Goal: Task Accomplishment & Management: Manage account settings

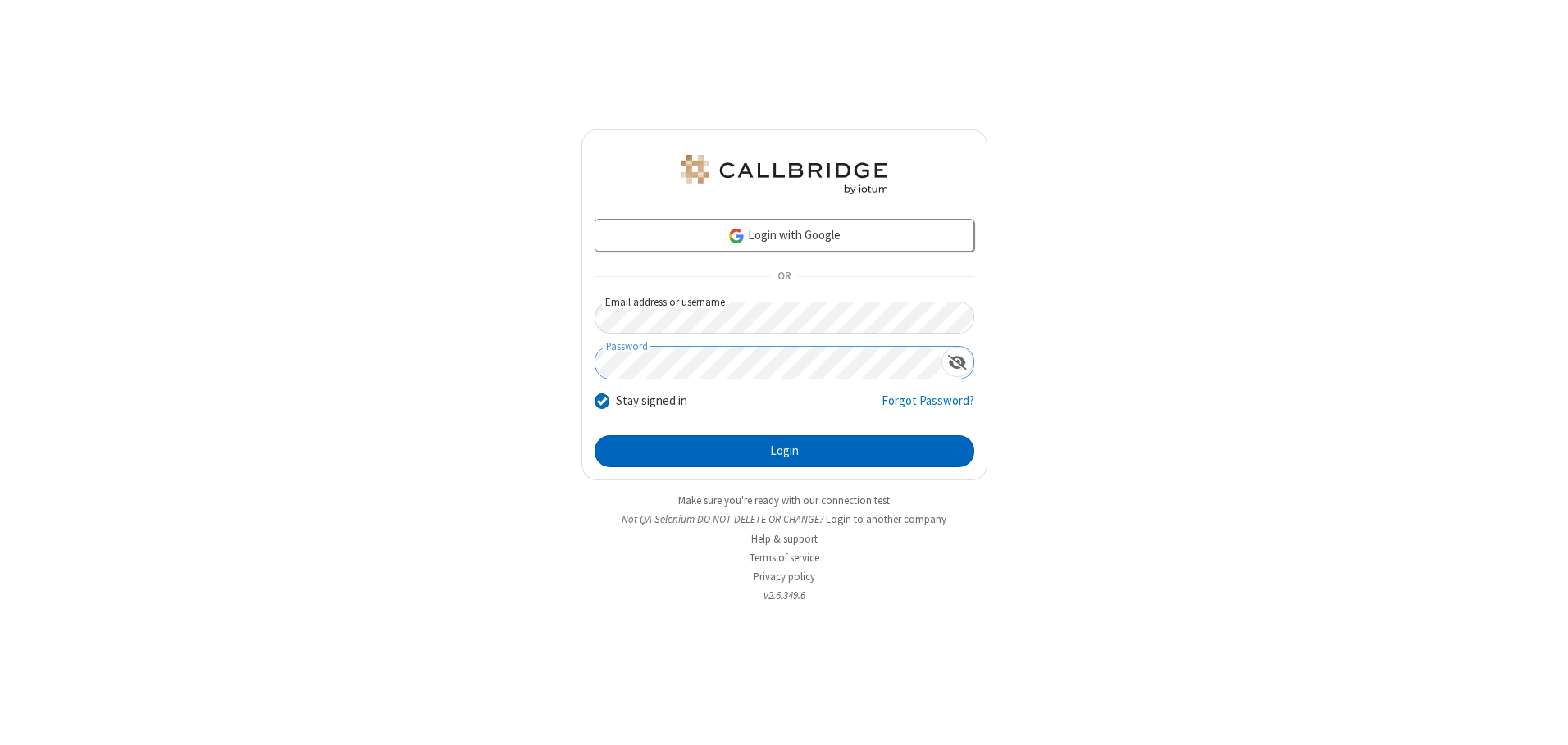
click at [784, 451] on button "Login" at bounding box center [784, 452] width 380 height 33
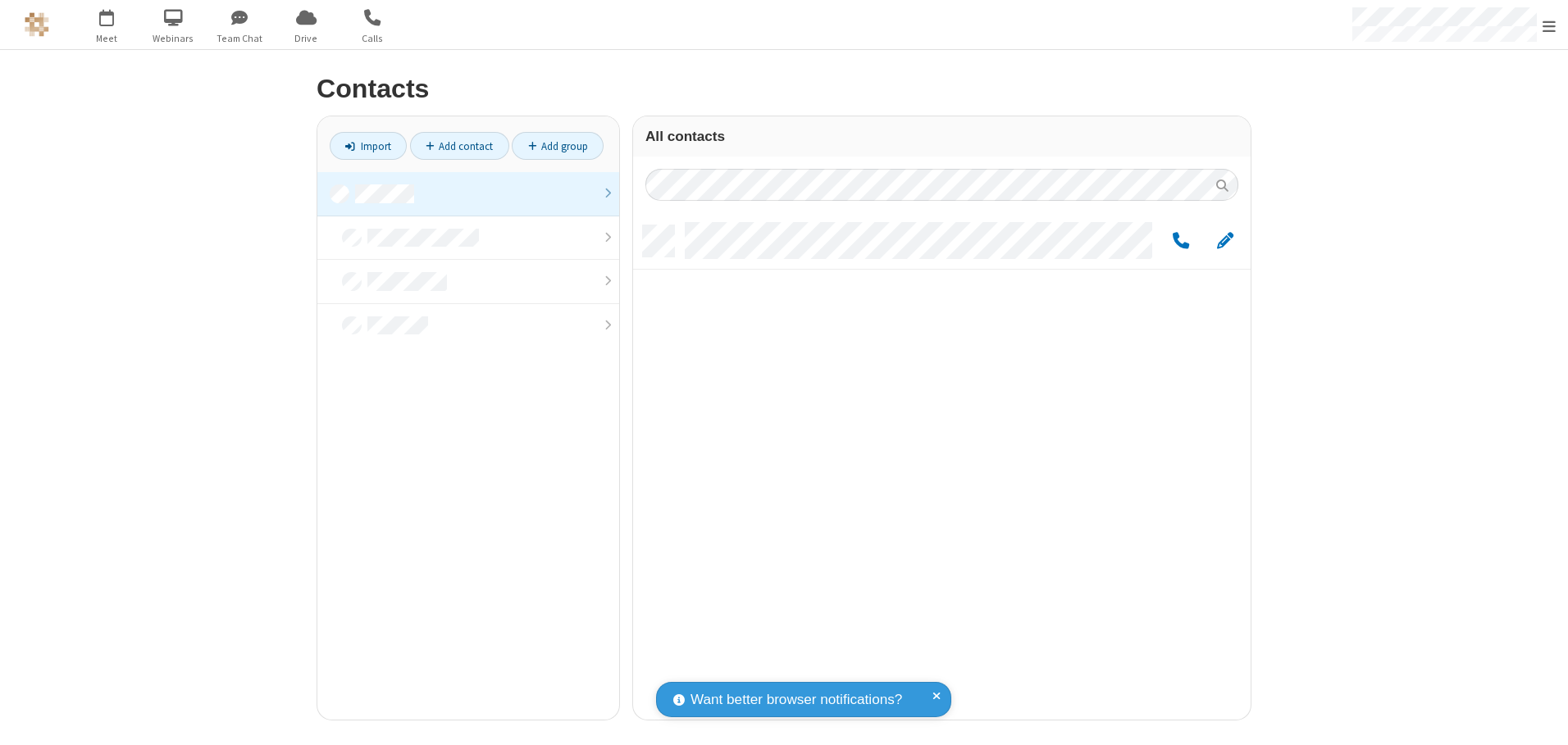
scroll to position [495, 605]
click at [468, 194] on link at bounding box center [468, 194] width 302 height 44
click at [1225, 241] on span "Edit" at bounding box center [1224, 241] width 17 height 20
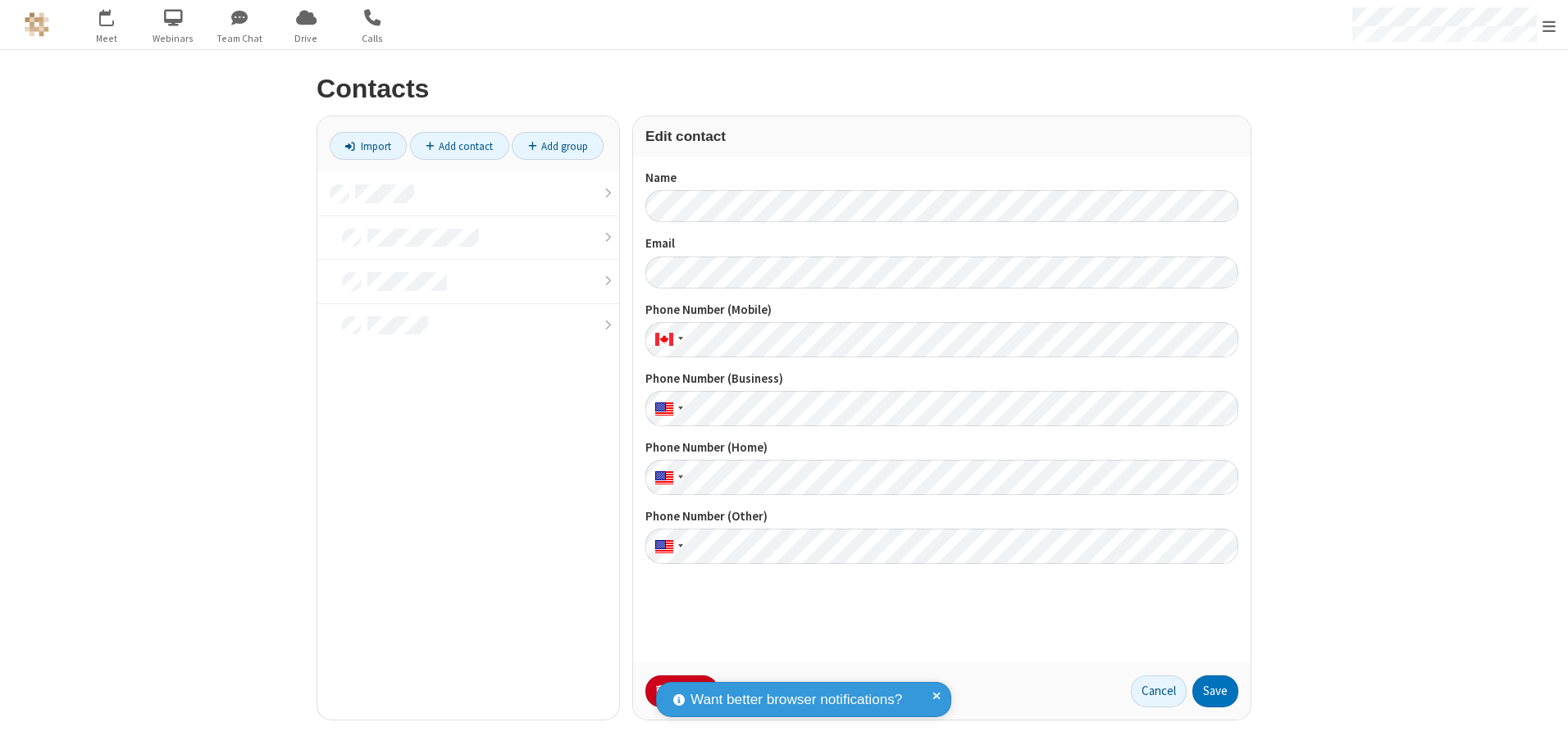
click at [0, 0] on button "No Thanks" at bounding box center [0, 0] width 0 height 0
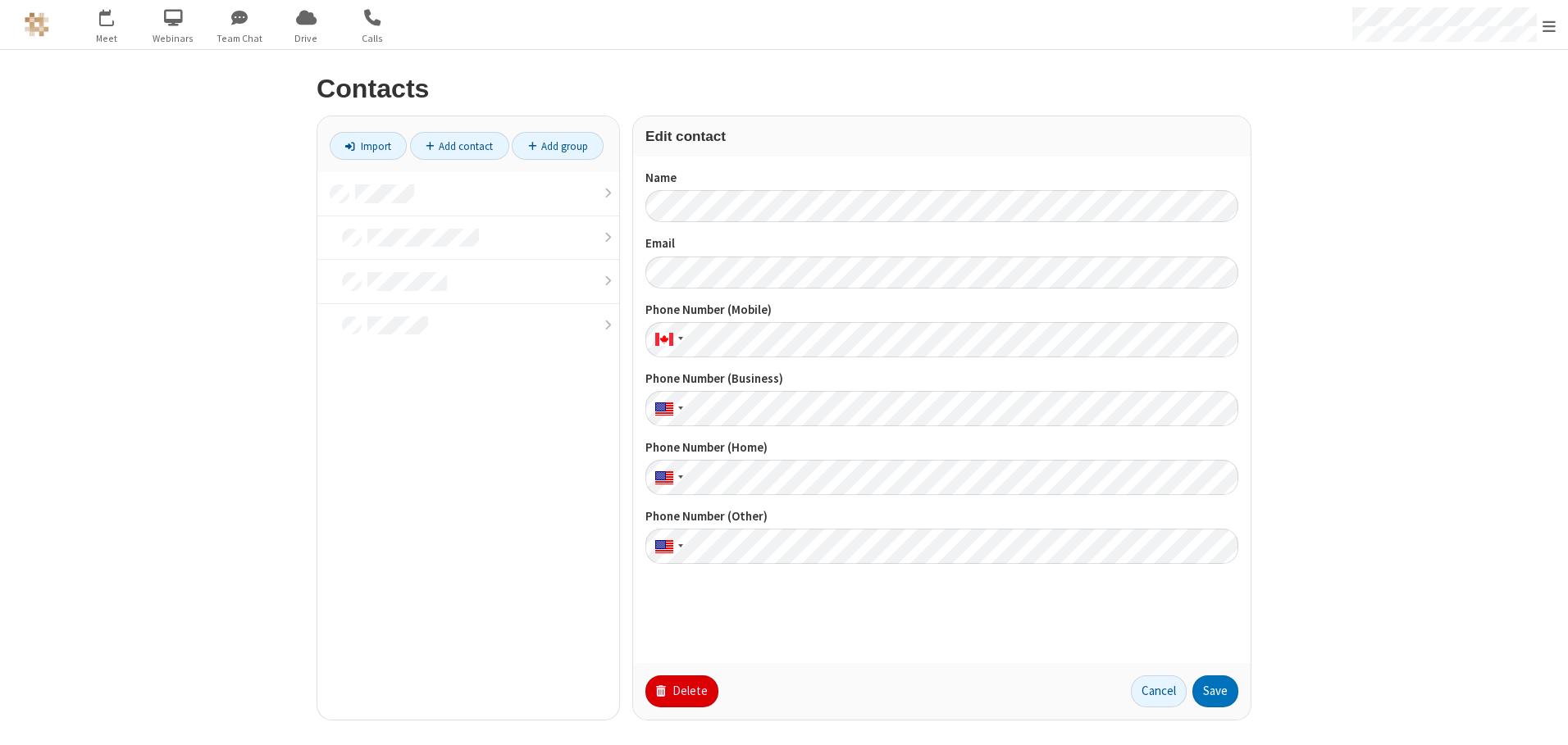
click at [680, 691] on button "Delete" at bounding box center [682, 692] width 73 height 33
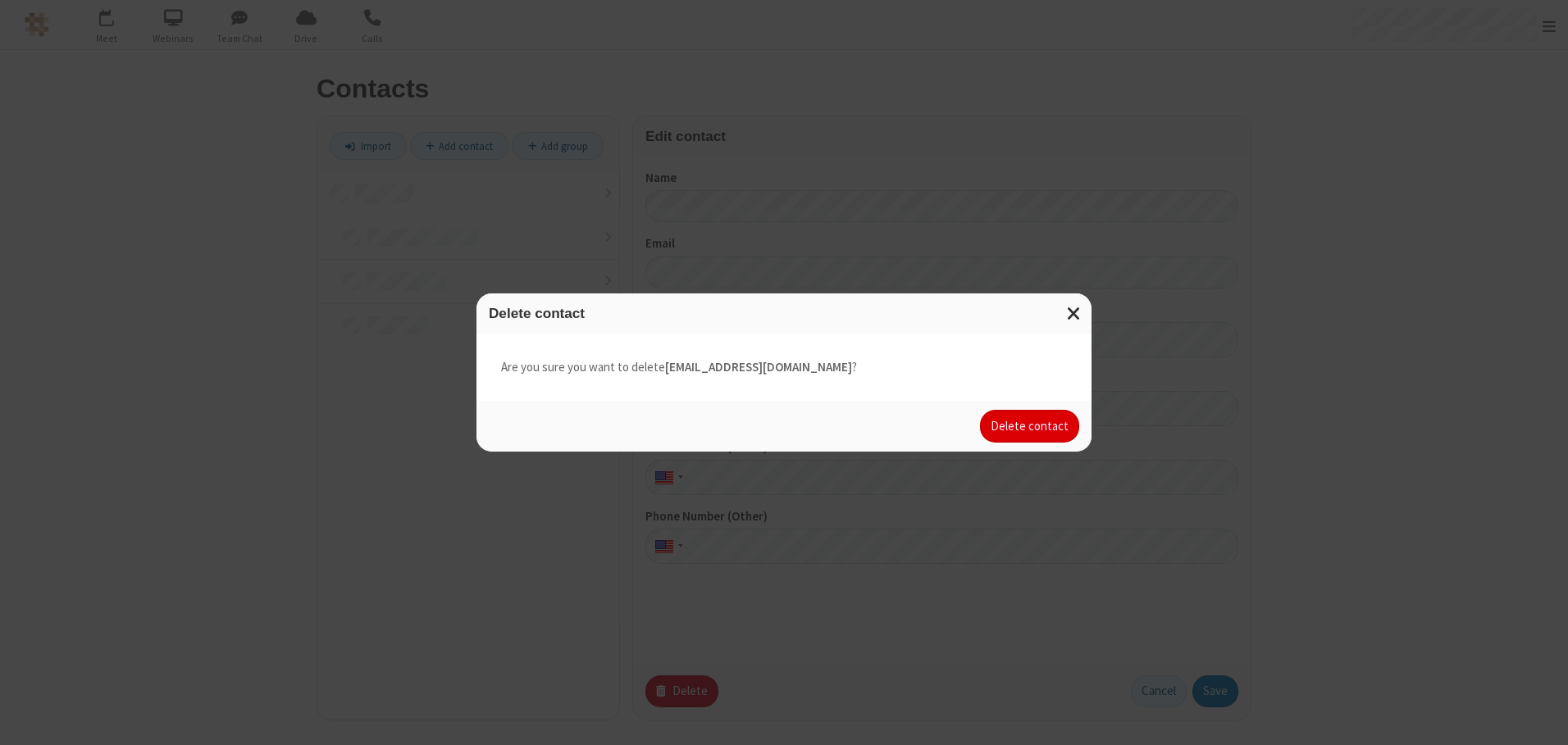
click at [1030, 427] on button "Delete contact" at bounding box center [1029, 427] width 99 height 33
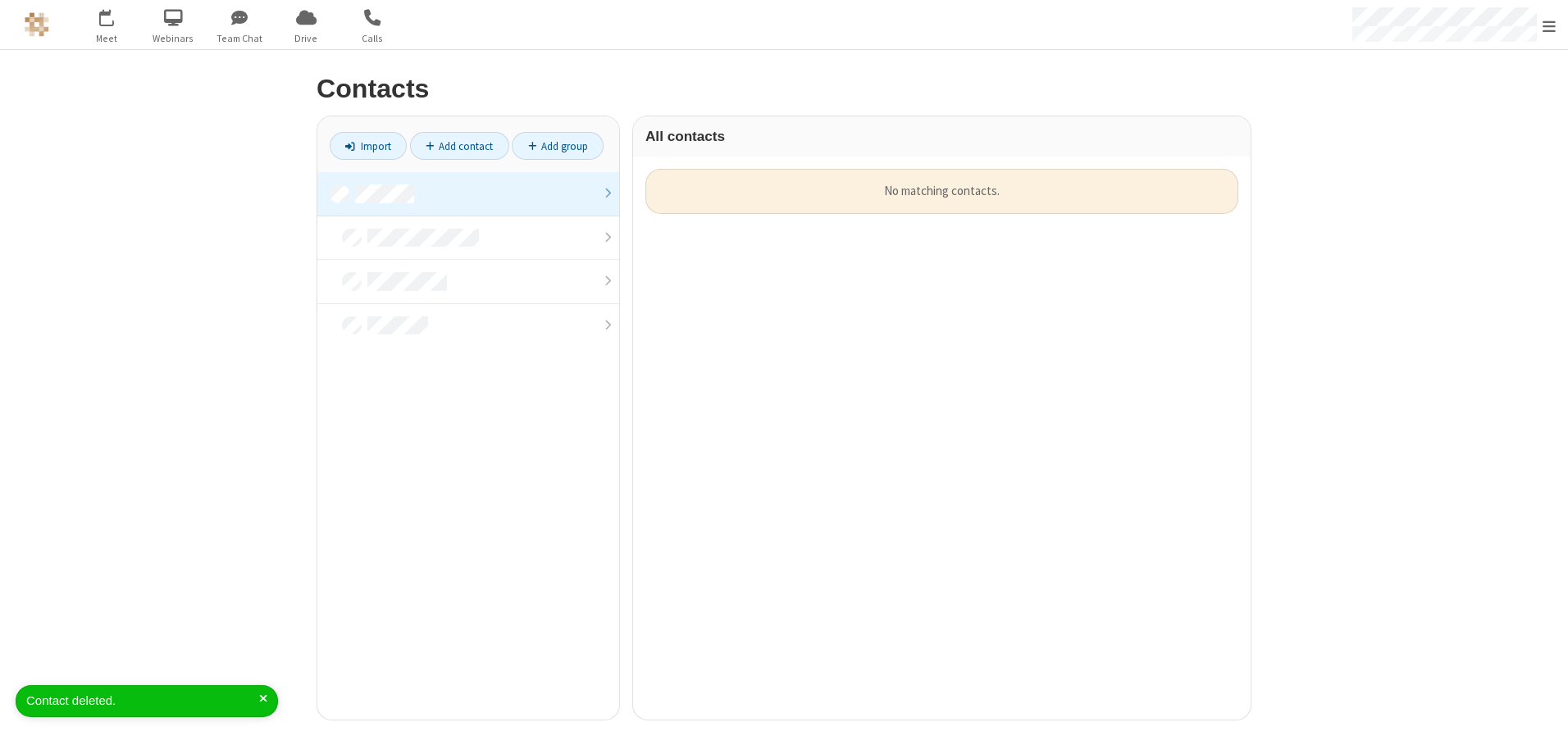
scroll to position [551, 605]
